Goal: Information Seeking & Learning: Find contact information

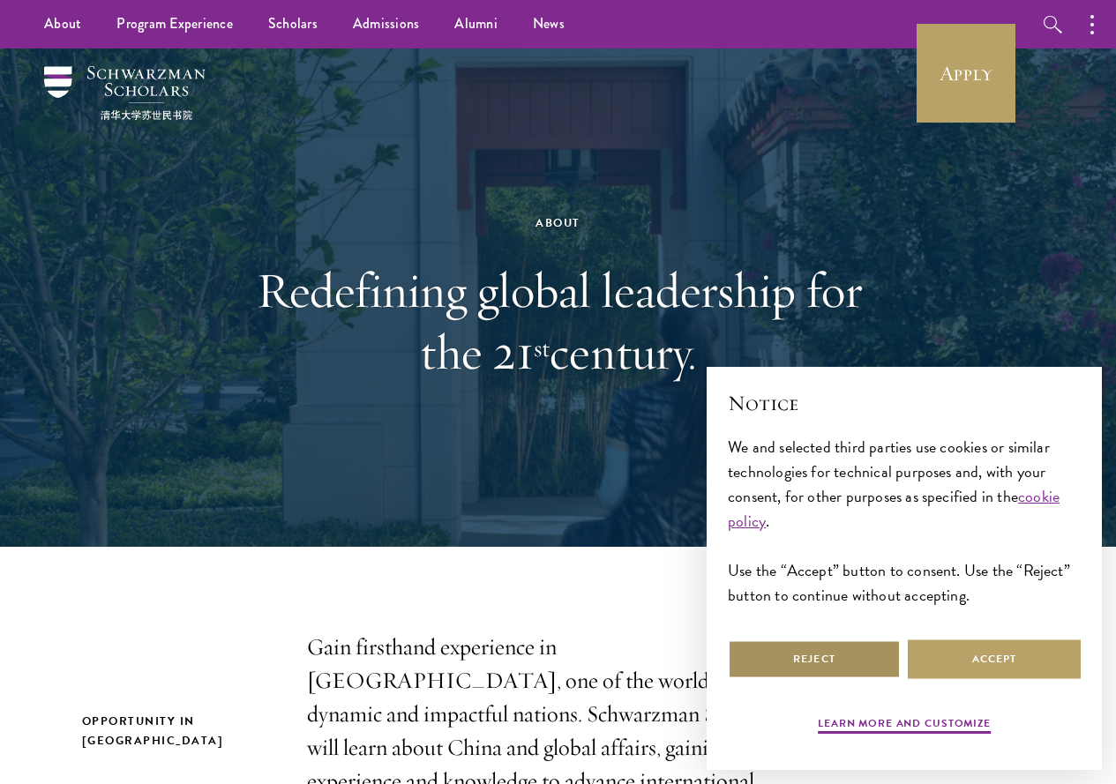
click at [856, 647] on button "Reject" at bounding box center [814, 660] width 173 height 40
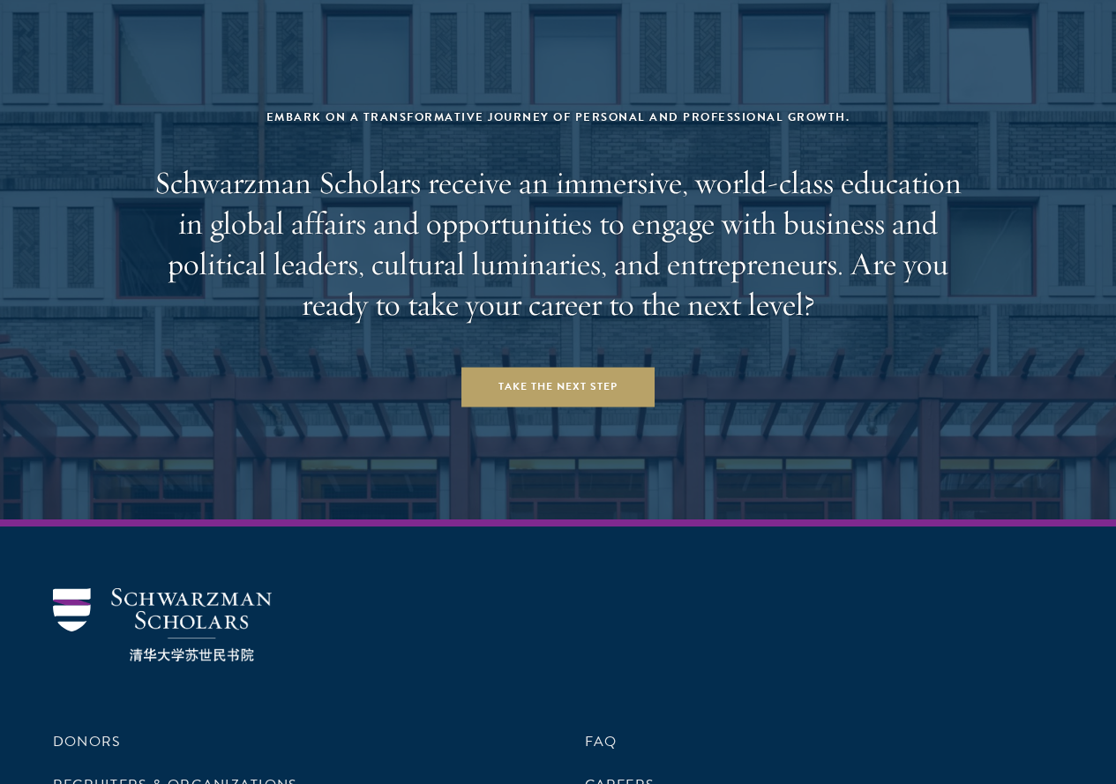
scroll to position [7015, 0]
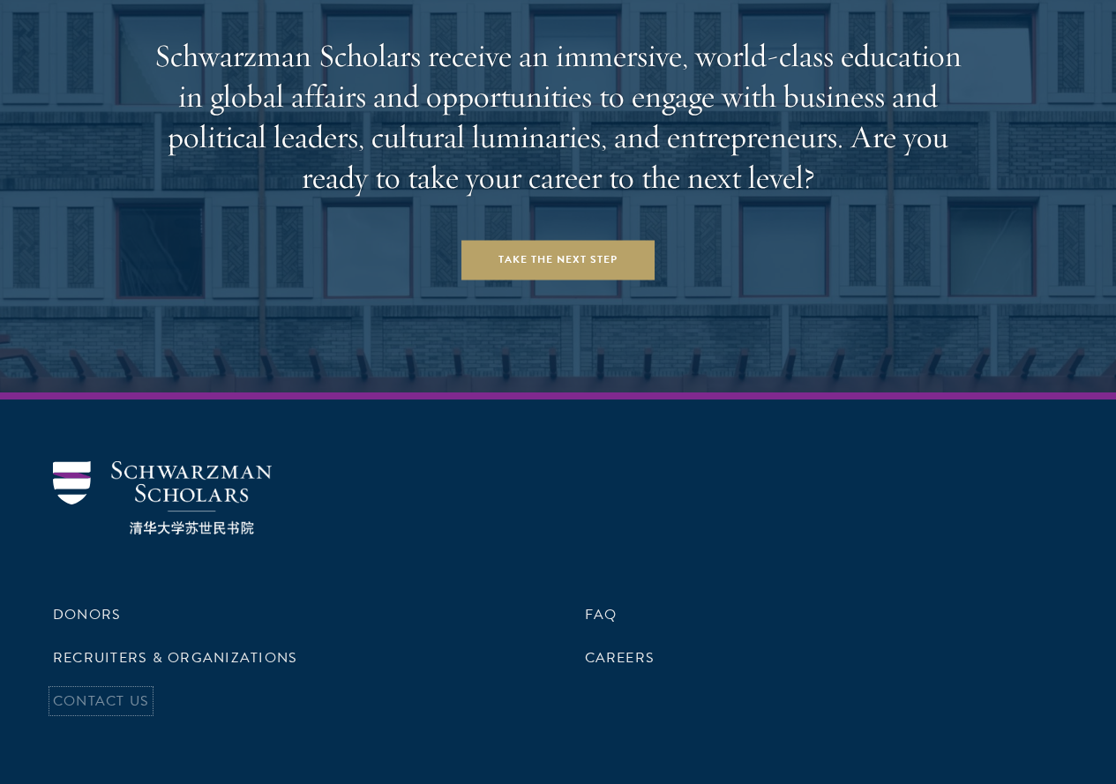
click at [149, 691] on link "Contact Us" at bounding box center [101, 701] width 96 height 21
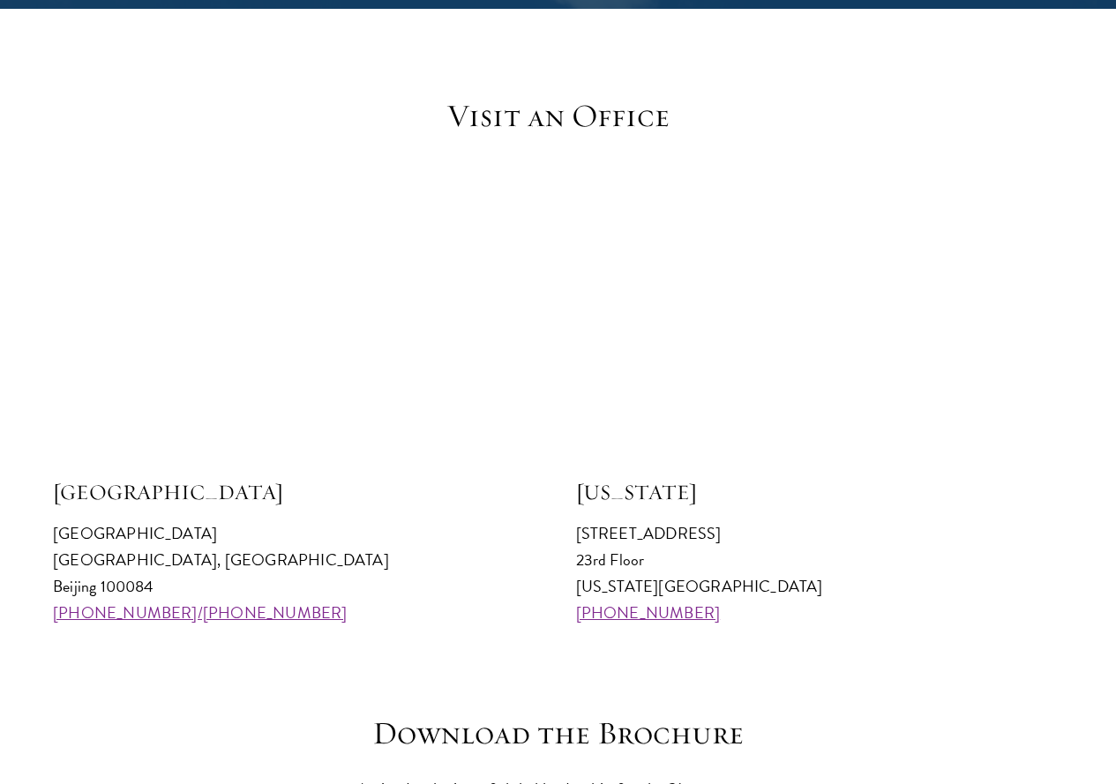
scroll to position [1853, 0]
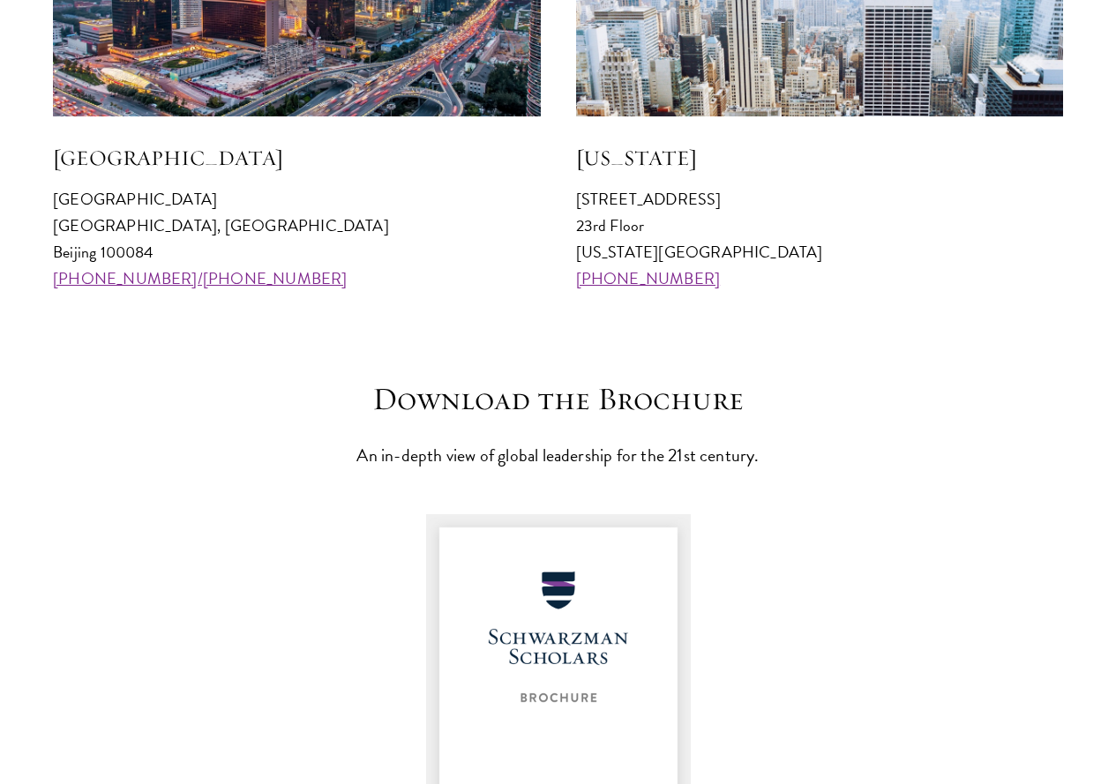
drag, startPoint x: 191, startPoint y: 278, endPoint x: 86, endPoint y: 289, distance: 105.5
click at [86, 289] on section "Visit an Office Beijing Schwarzman College Tsinghua University, Haidian Distric…" at bounding box center [558, 28] width 1116 height 530
copy p "Beijing 100084"
